Goal: Check status: Check status

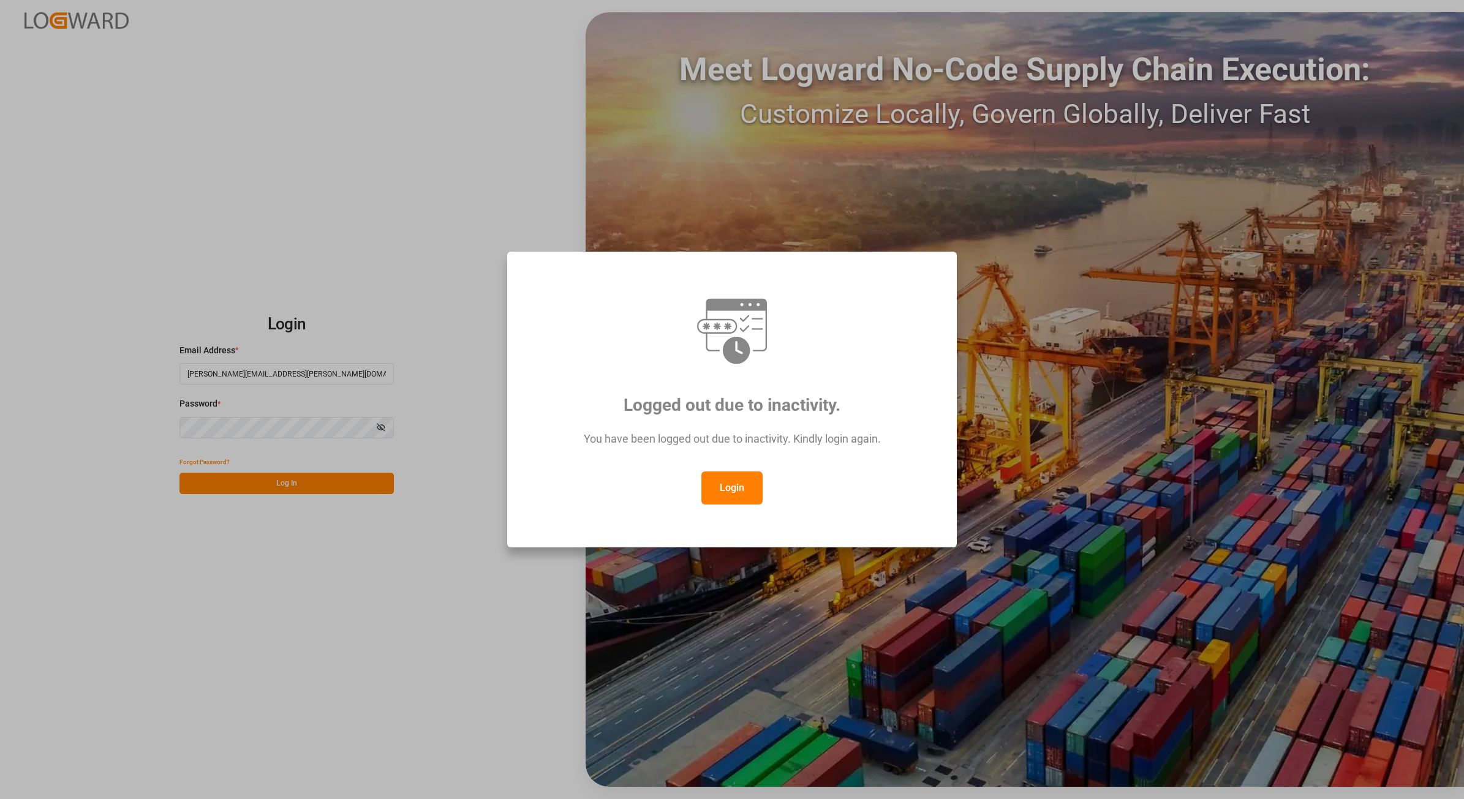
drag, startPoint x: 703, startPoint y: 494, endPoint x: 715, endPoint y: 489, distance: 13.2
click at [715, 489] on button "Login" at bounding box center [731, 488] width 61 height 33
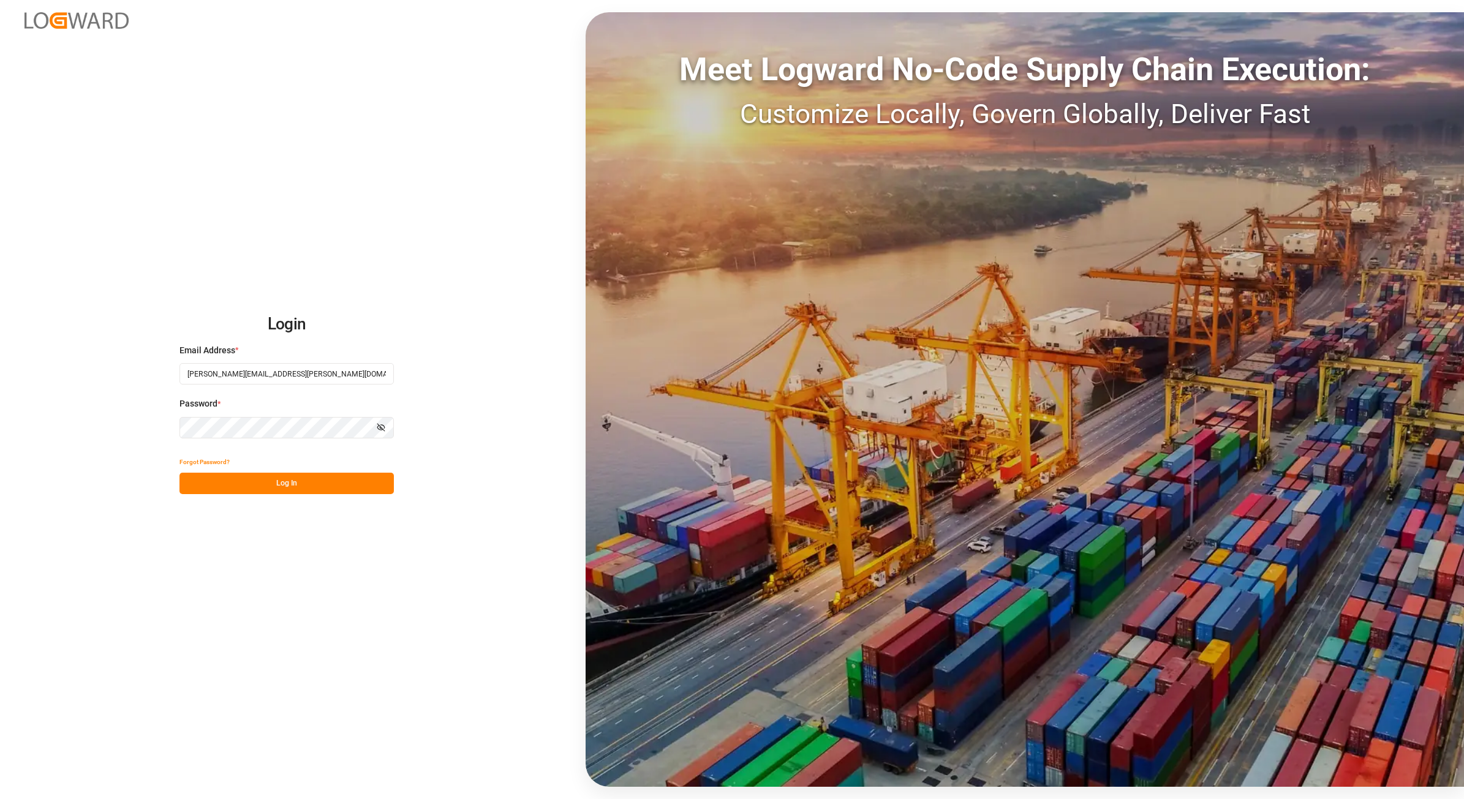
click at [311, 483] on button "Log In" at bounding box center [286, 483] width 214 height 21
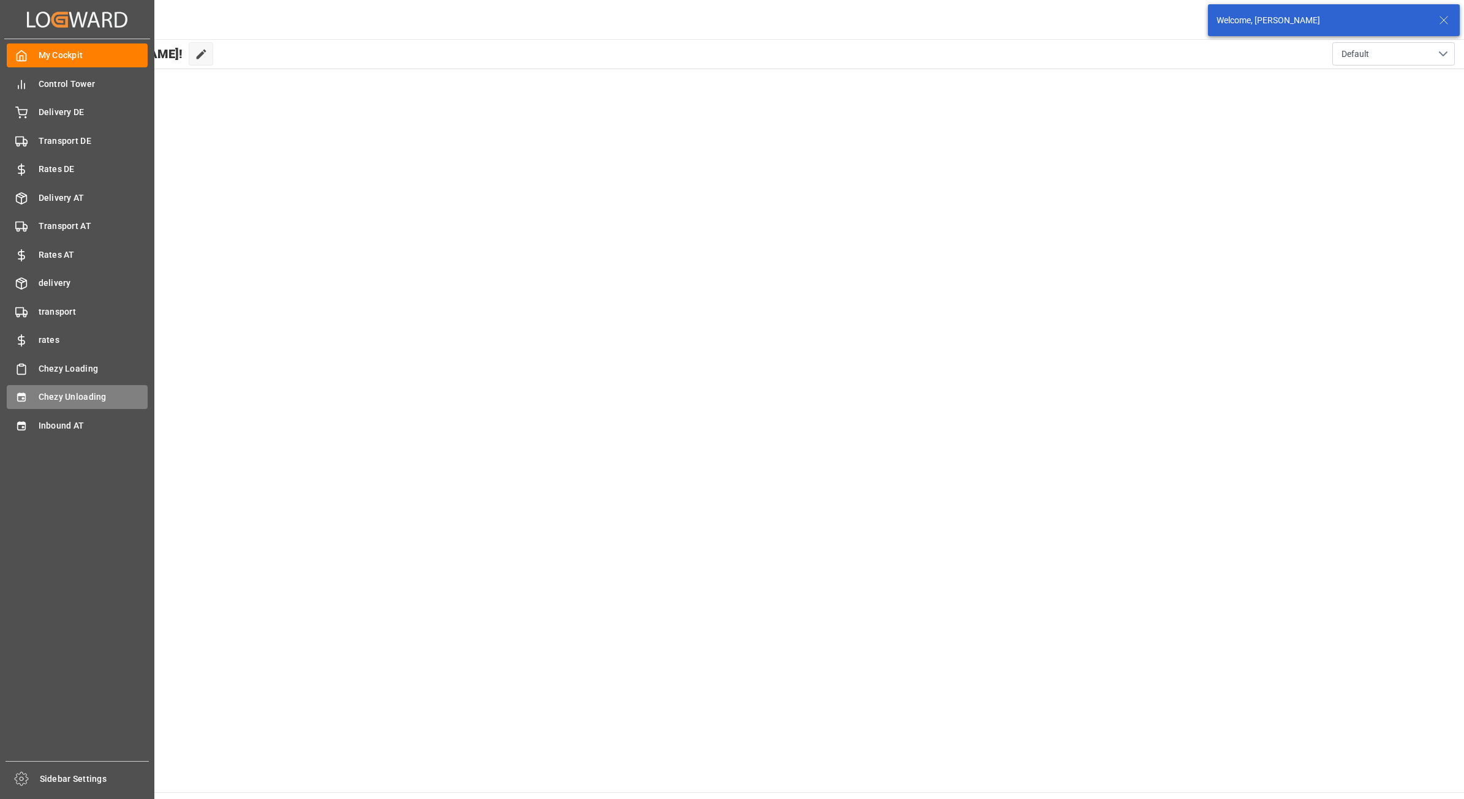
click at [34, 395] on div "Chezy Unloading Chezy Unloading" at bounding box center [77, 397] width 141 height 24
type input "Chezy Unloading"
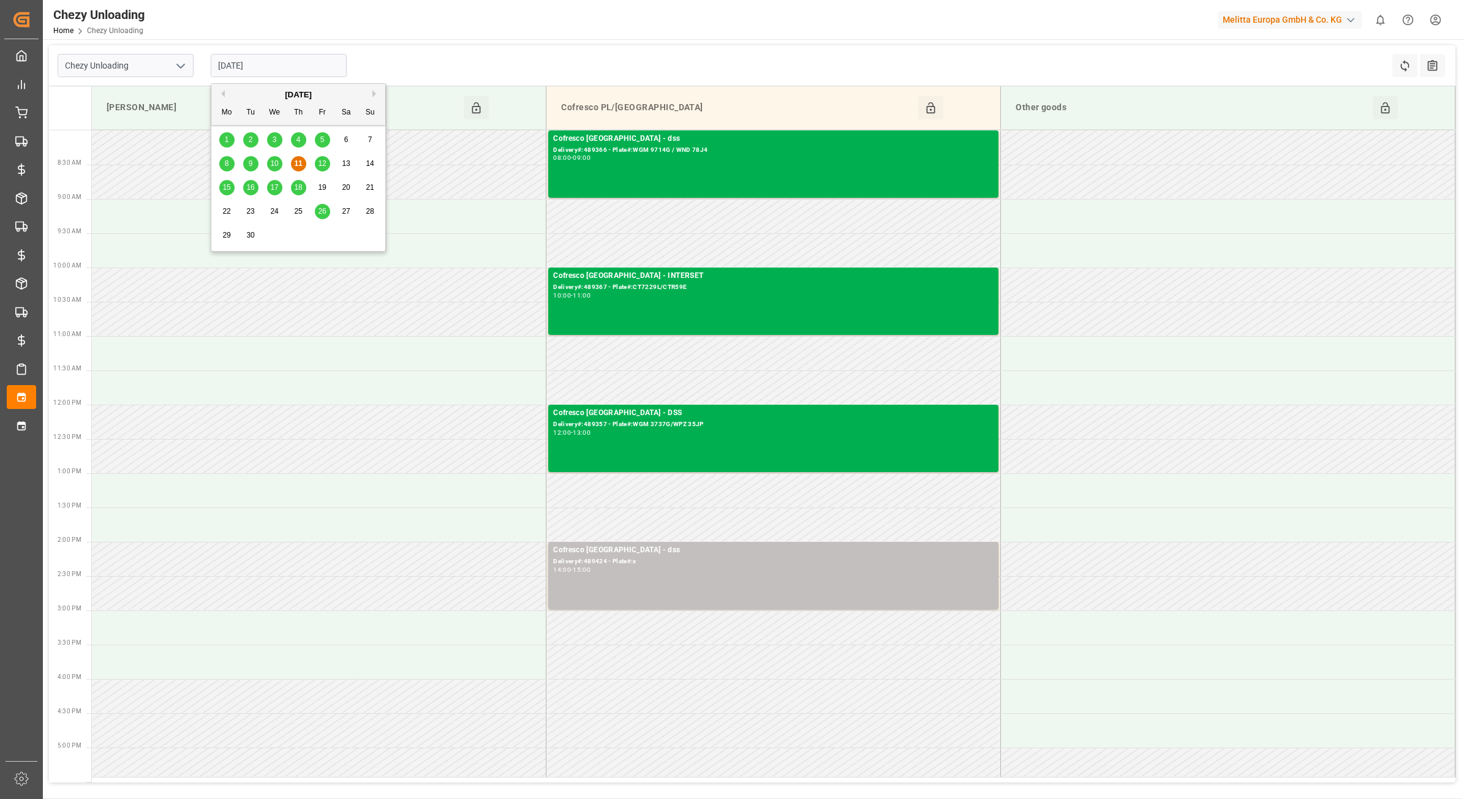
click at [296, 60] on input "[DATE]" at bounding box center [279, 65] width 136 height 23
click at [271, 163] on span "10" at bounding box center [274, 163] width 8 height 9
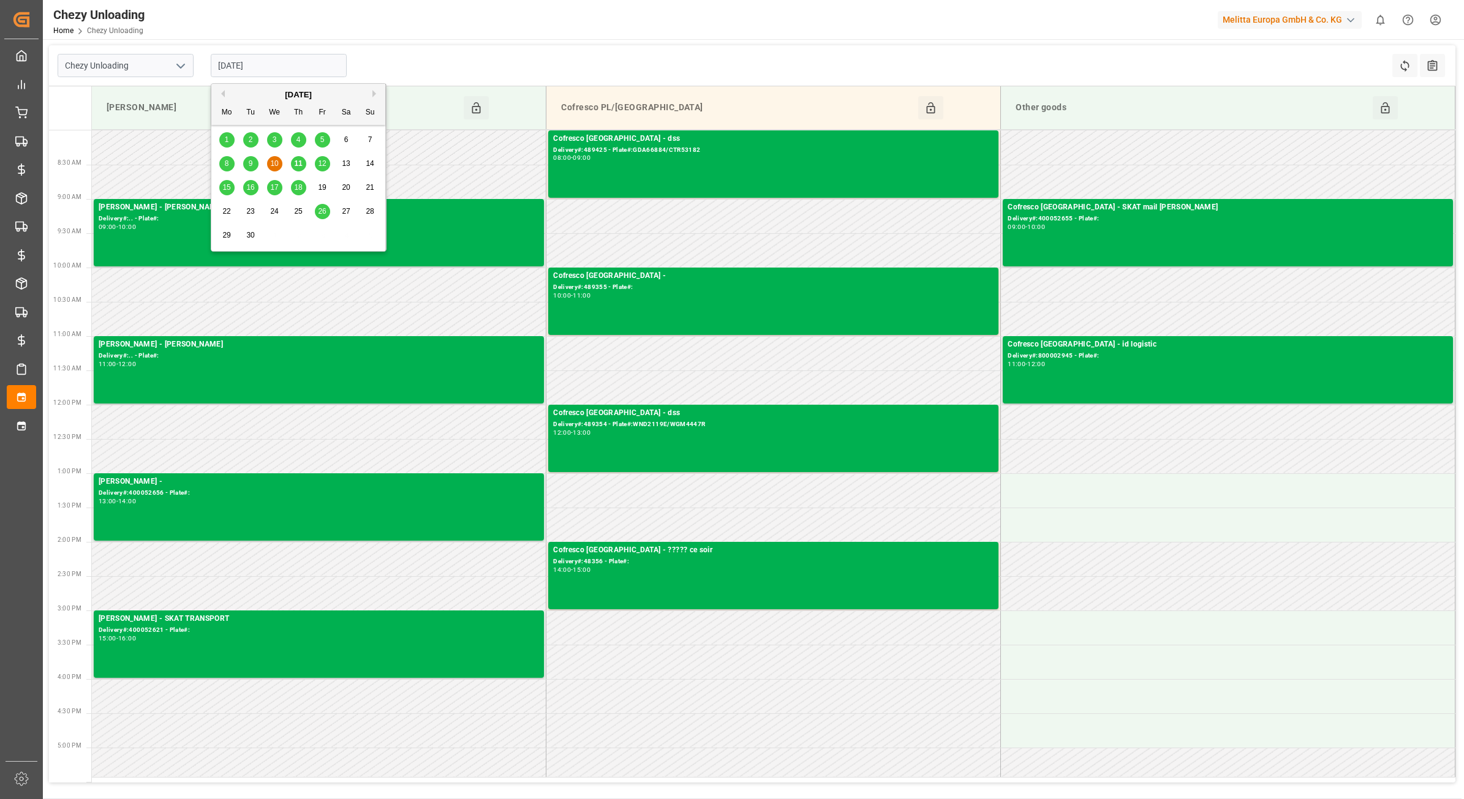
click at [264, 61] on input "[DATE]" at bounding box center [279, 65] width 136 height 23
click at [318, 163] on span "12" at bounding box center [322, 163] width 8 height 9
type input "[DATE]"
